Goal: Check status

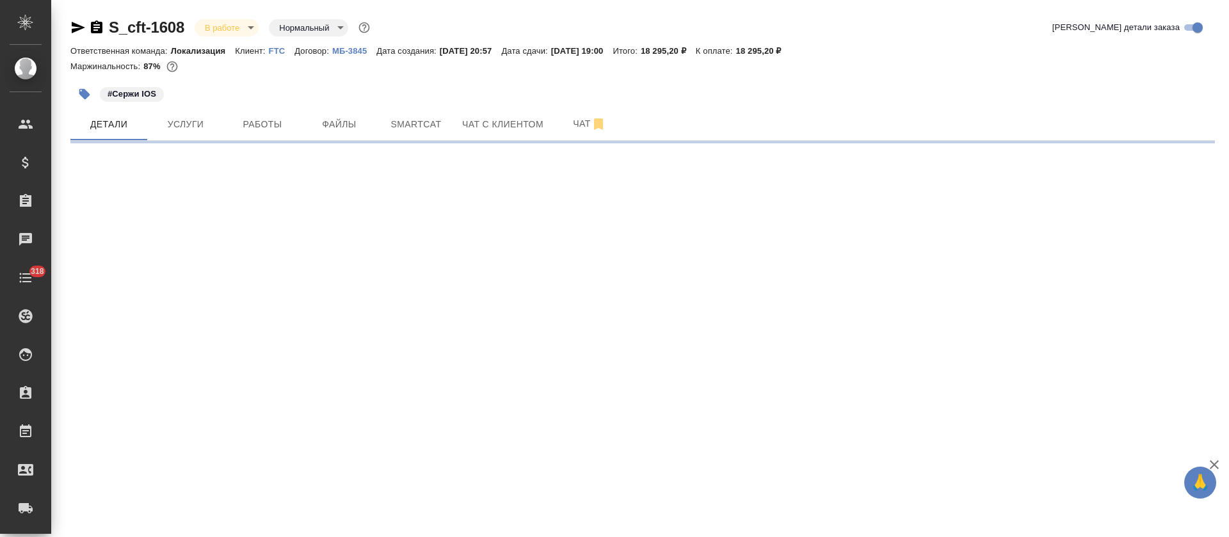
select select "RU"
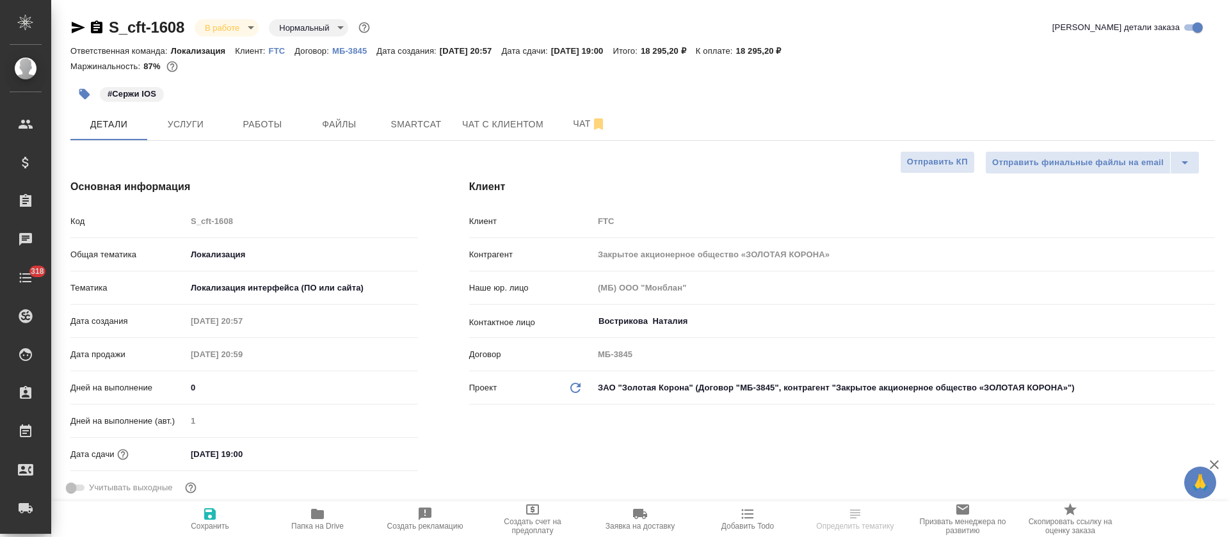
type textarea "x"
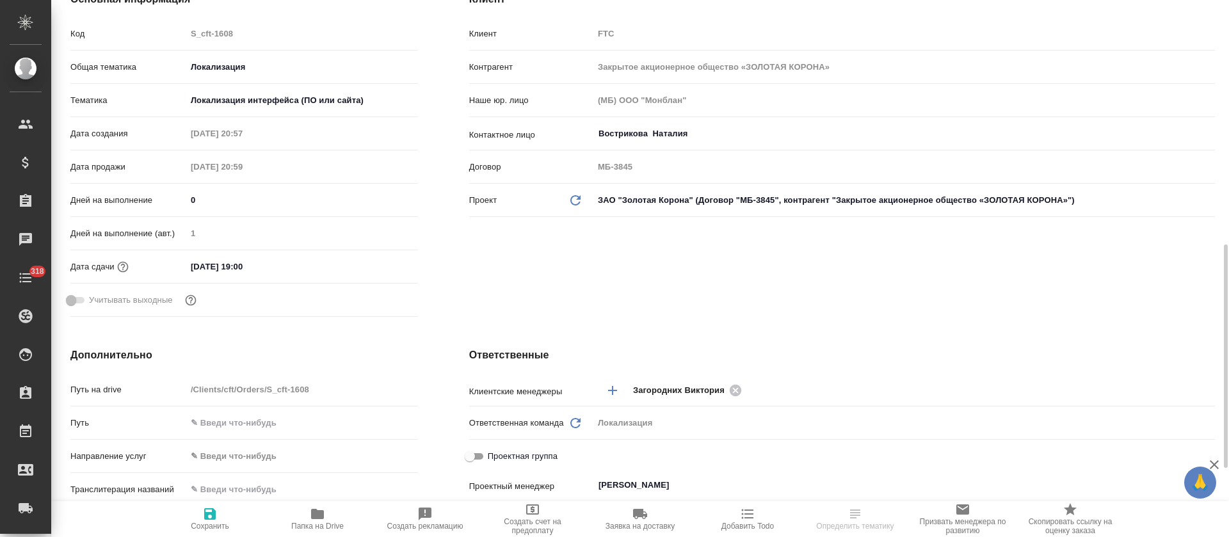
scroll to position [452, 0]
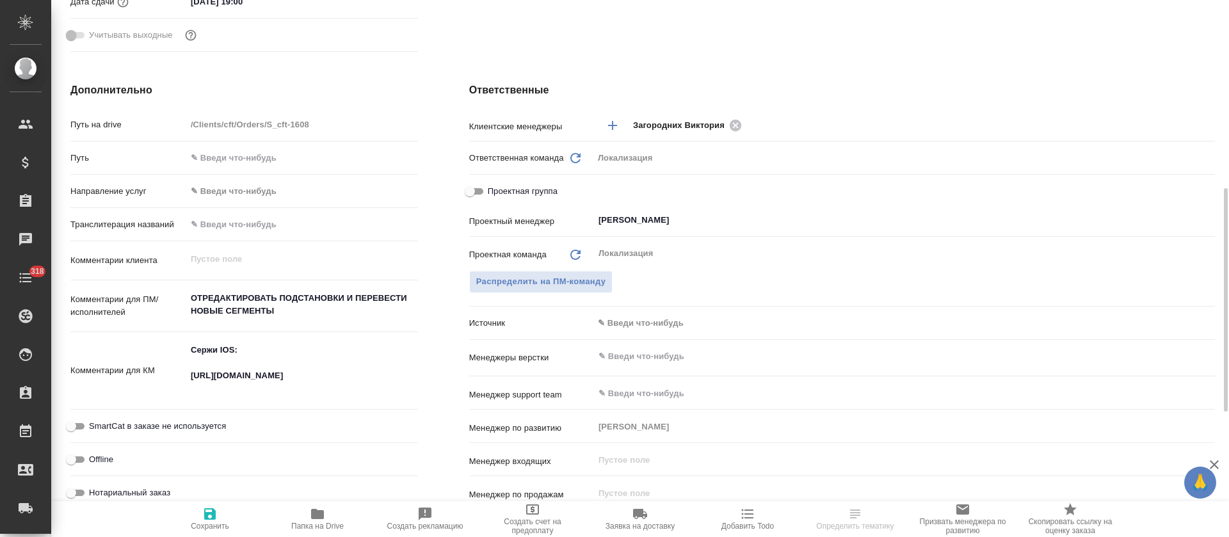
type textarea "x"
click at [277, 382] on textarea "Сержи IOS: [URL][DOMAIN_NAME]" at bounding box center [302, 370] width 230 height 60
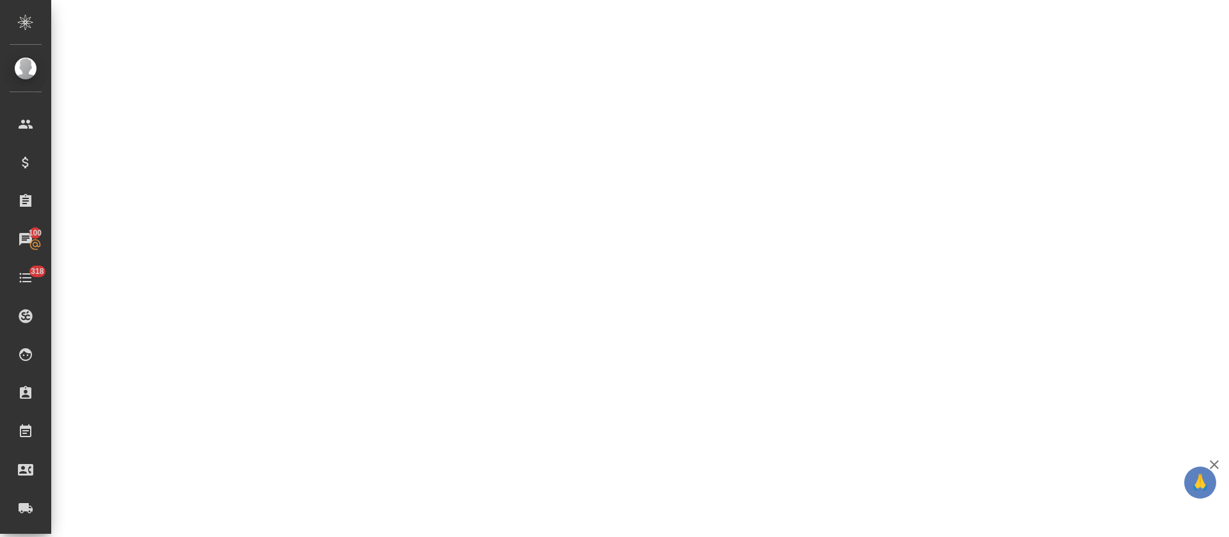
select select "RU"
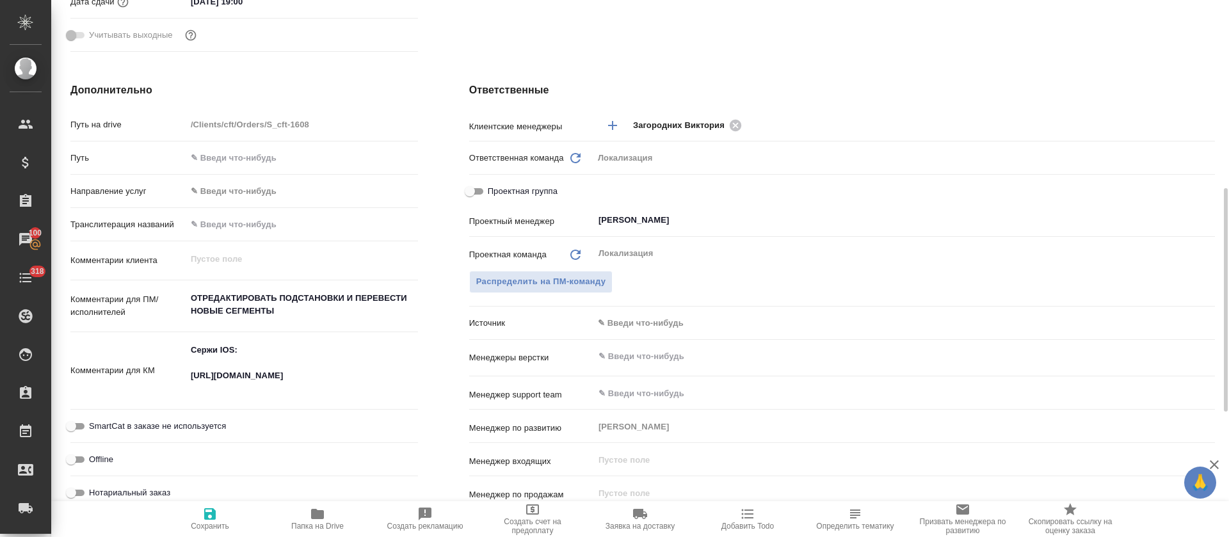
type textarea "x"
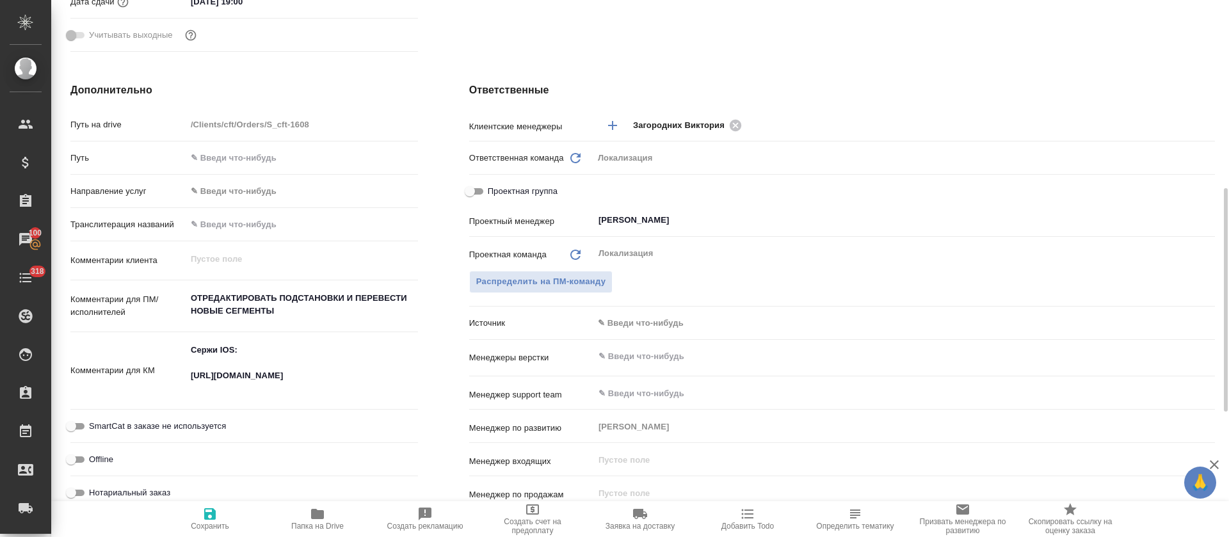
type textarea "x"
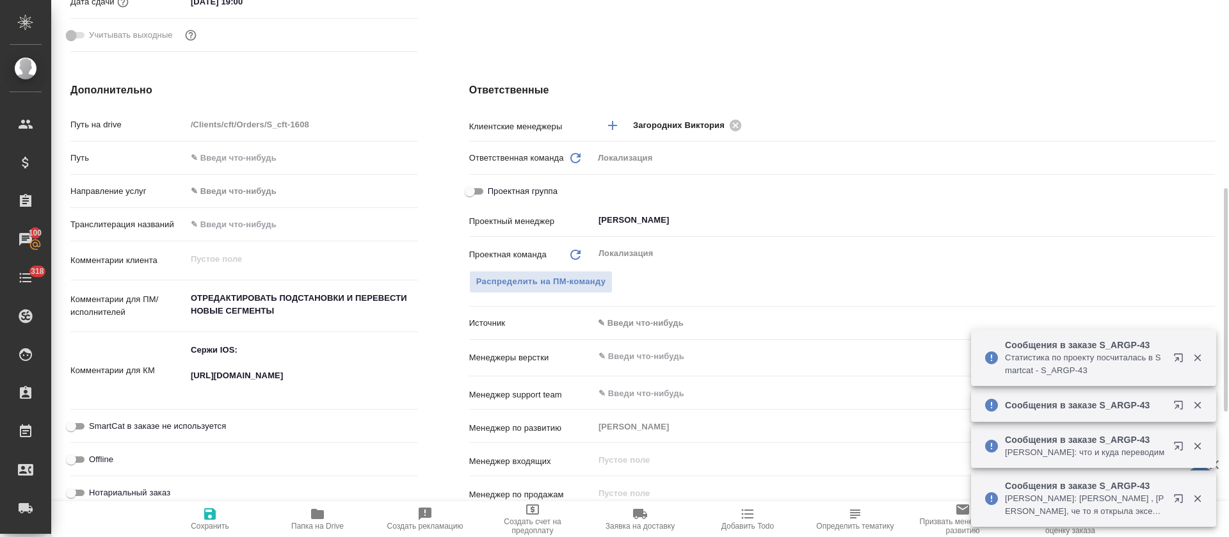
type textarea "x"
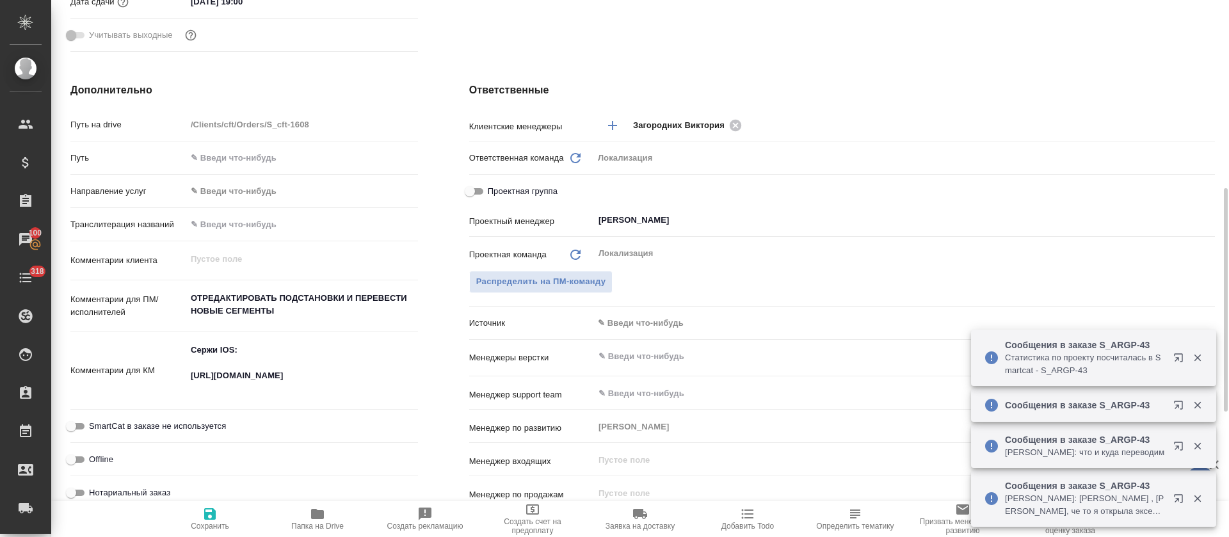
type textarea "x"
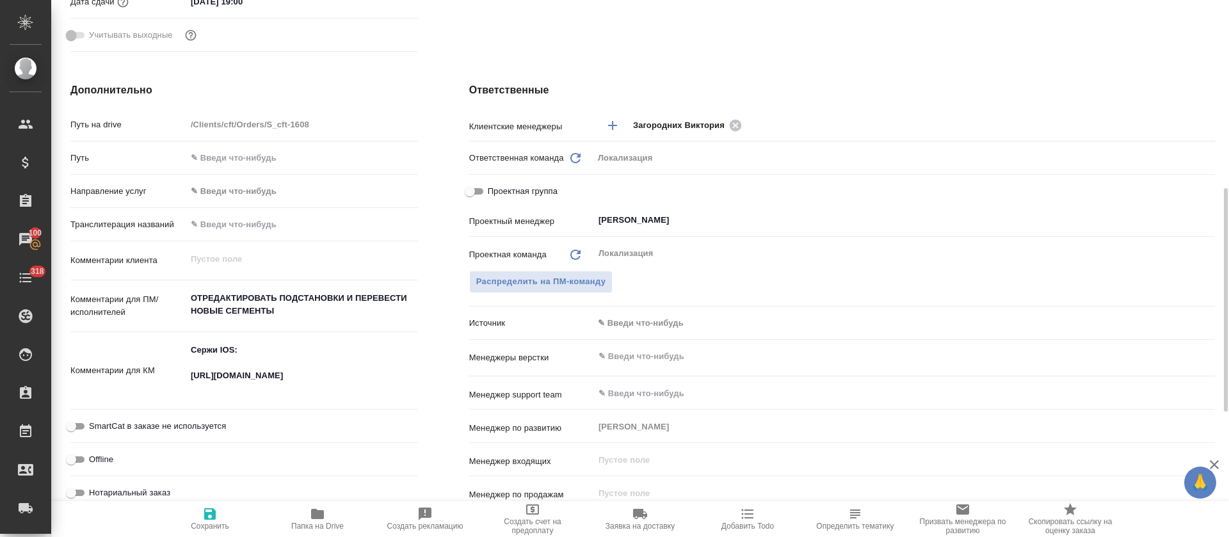
type textarea "x"
